Goal: Transaction & Acquisition: Purchase product/service

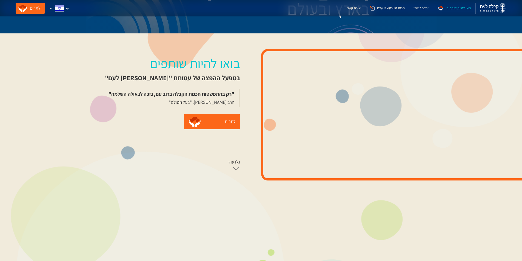
scroll to position [82, 0]
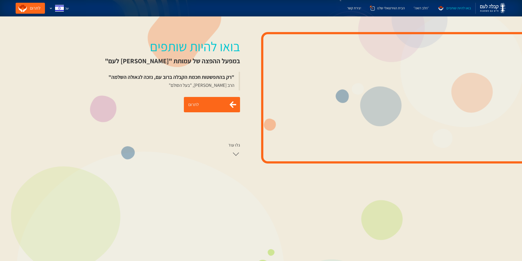
click at [216, 104] on link "לתרום" at bounding box center [212, 104] width 56 height 15
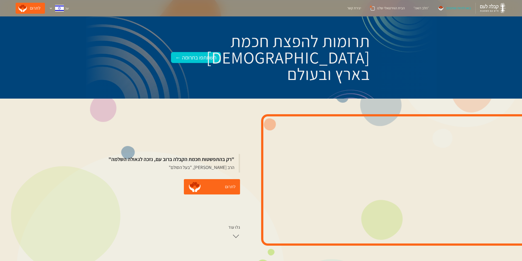
scroll to position [85, 0]
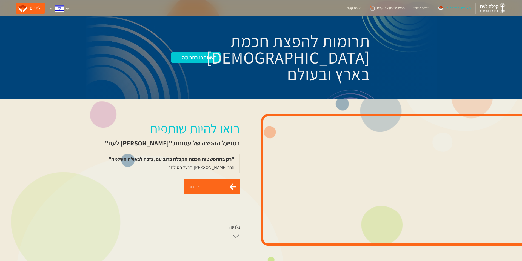
click at [205, 186] on link "לתרום" at bounding box center [212, 186] width 56 height 15
click at [28, 9] on link "לתרום" at bounding box center [30, 8] width 29 height 11
